Goal: Register for event/course

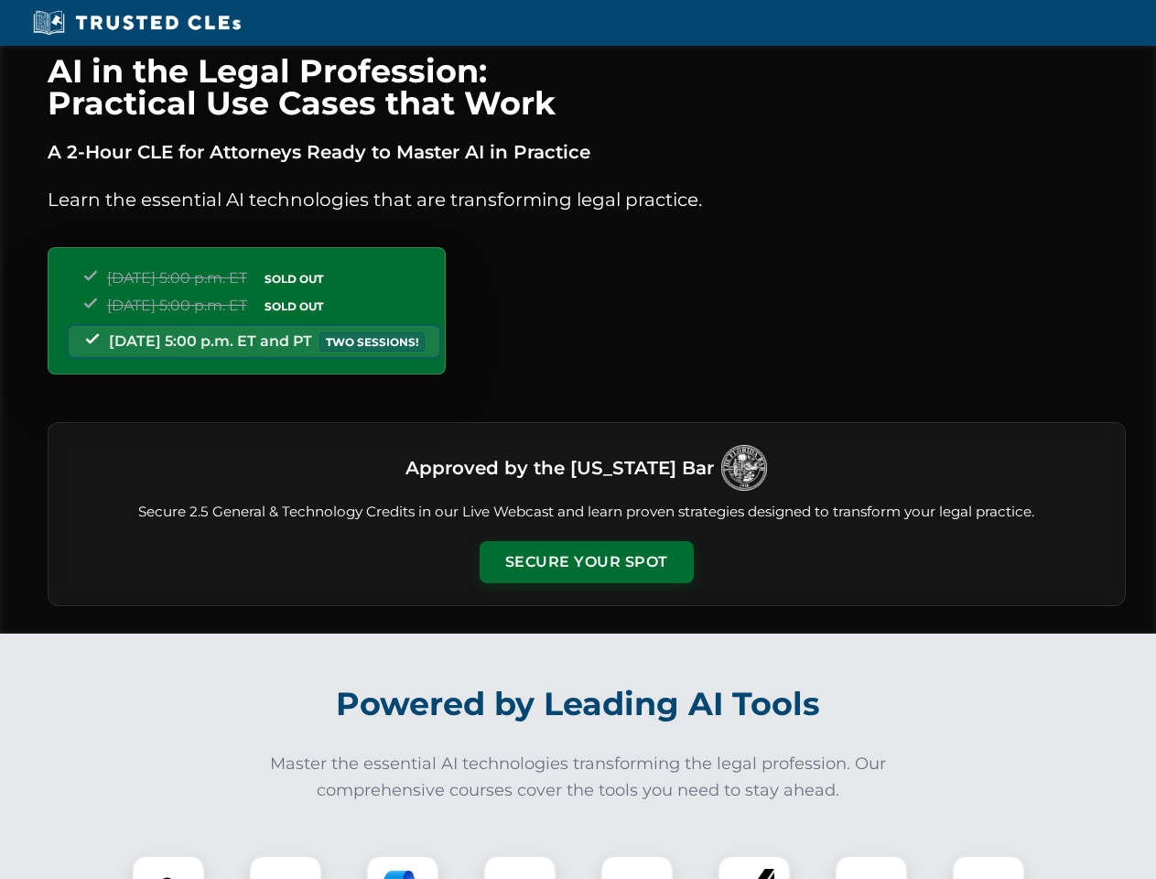
click at [586, 562] on button "Secure Your Spot" at bounding box center [587, 562] width 214 height 42
click at [168, 867] on img at bounding box center [168, 891] width 53 height 53
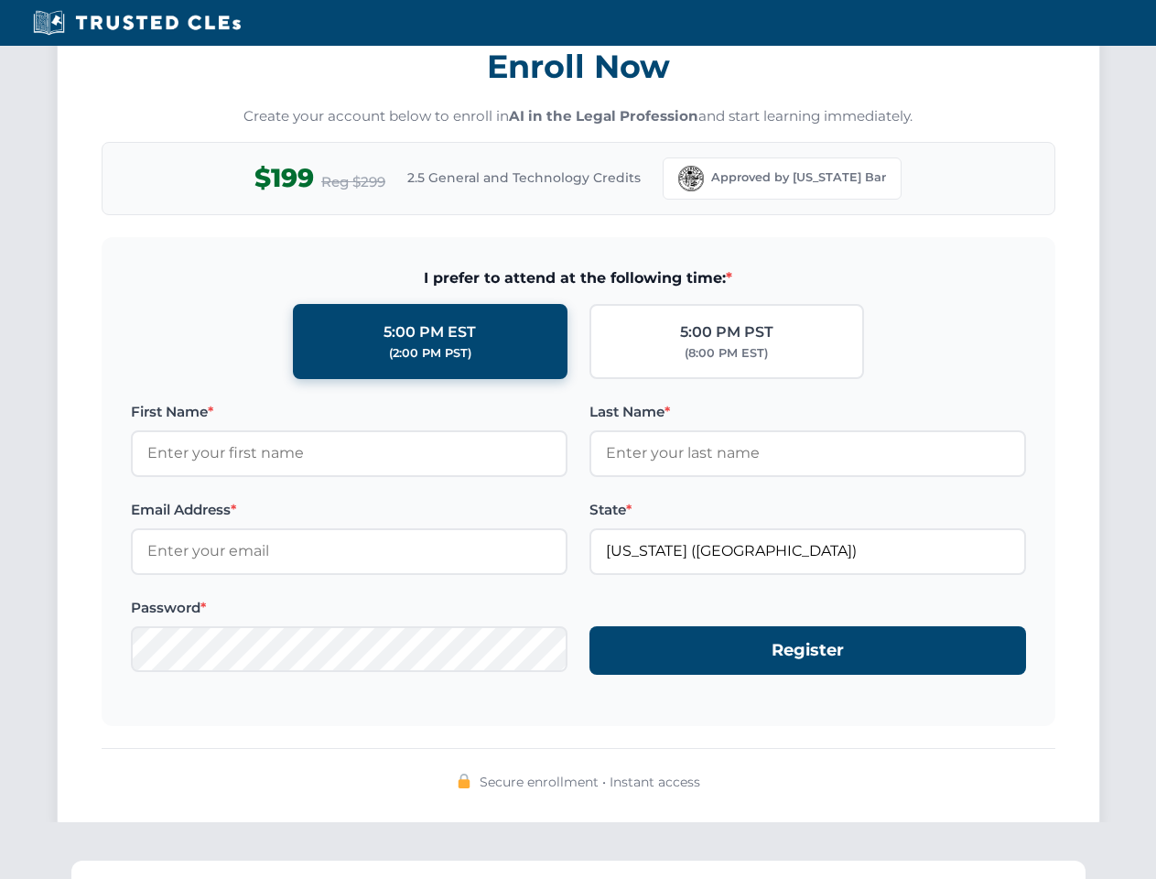
scroll to position [1796, 0]
